Goal: Manage account settings

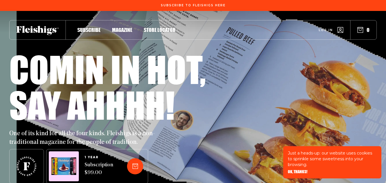
click at [325, 28] on span "Log in" at bounding box center [325, 26] width 14 height 4
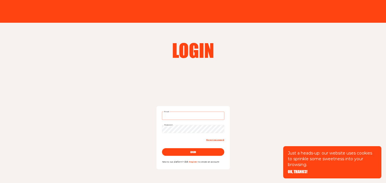
type input "laur401@gmail.com"
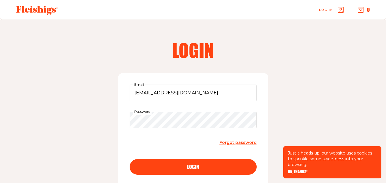
click at [201, 168] on div "login" at bounding box center [193, 167] width 104 height 5
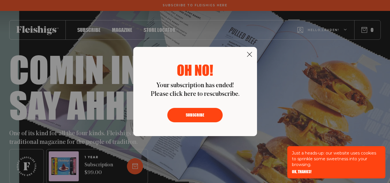
click at [249, 53] on use at bounding box center [249, 54] width 5 height 5
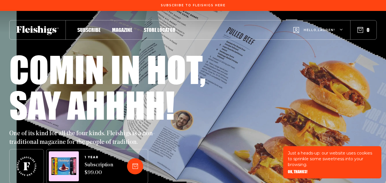
click at [126, 27] on span "Magazine" at bounding box center [122, 24] width 20 height 6
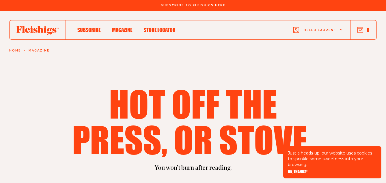
click at [34, 33] on icon at bounding box center [37, 30] width 42 height 9
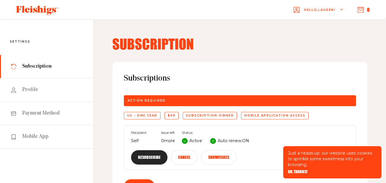
click at [31, 11] on use at bounding box center [37, 10] width 42 height 9
